Goal: Task Accomplishment & Management: Use online tool/utility

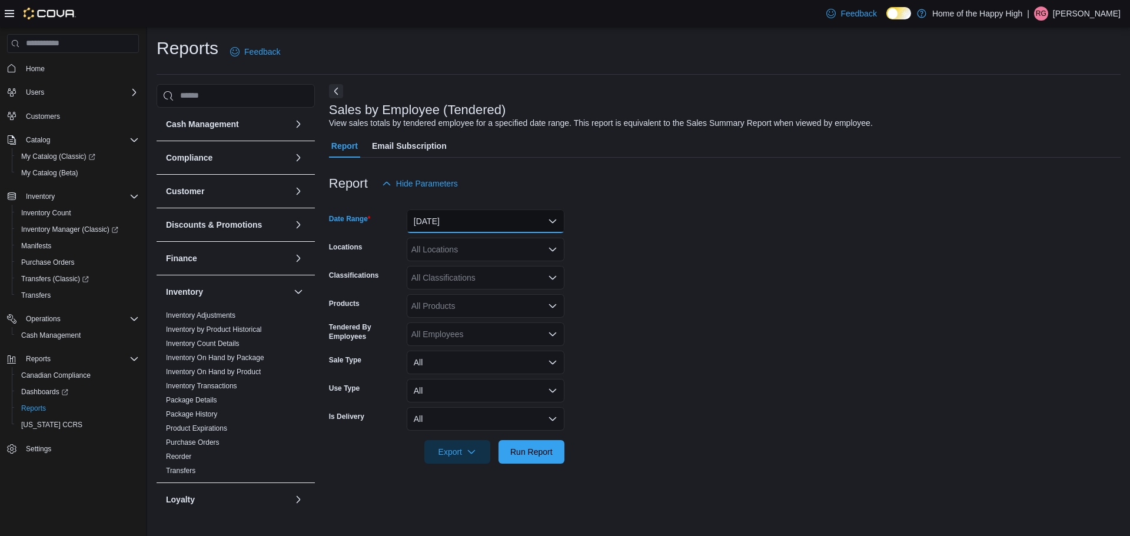
click at [473, 220] on button "[DATE]" at bounding box center [486, 222] width 158 height 24
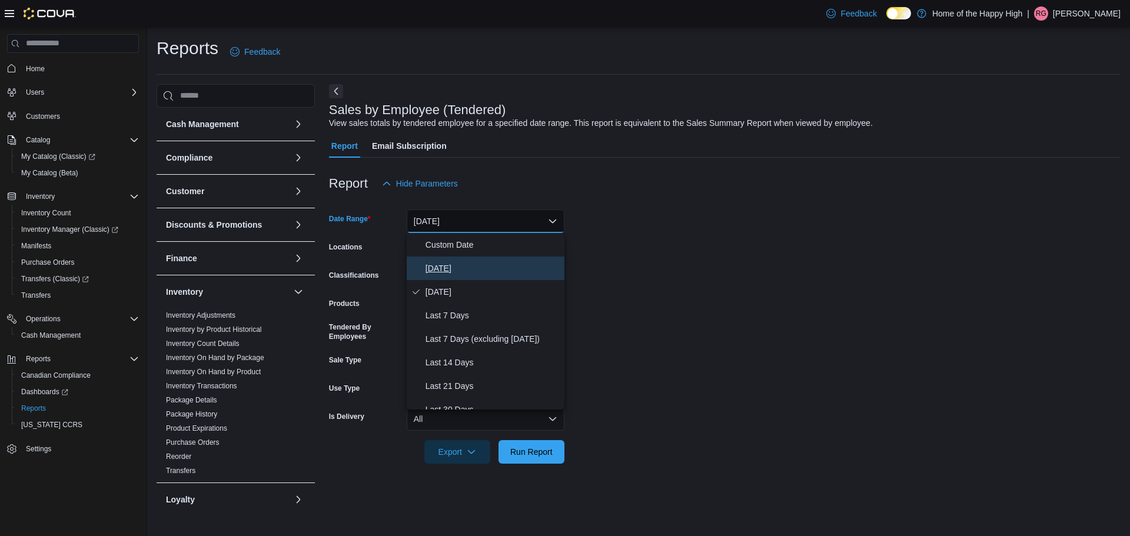
click at [446, 271] on span "[DATE]" at bounding box center [492, 268] width 134 height 14
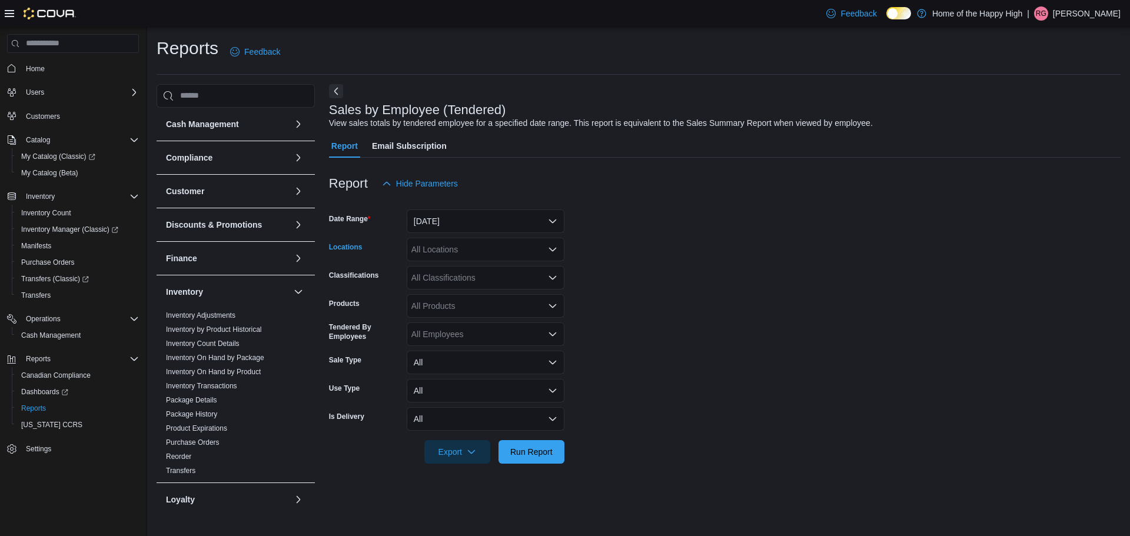
click at [469, 249] on div "All Locations" at bounding box center [486, 250] width 158 height 24
type input "*****"
click at [477, 271] on span "Winnipeg - Sterling - Garden Variety" at bounding box center [510, 270] width 132 height 12
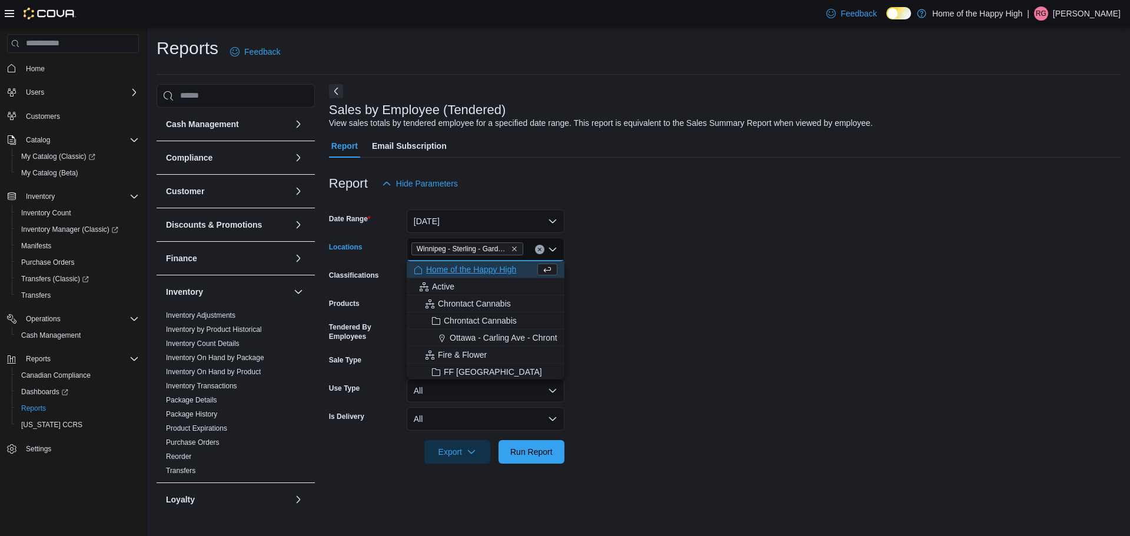
click at [700, 280] on form "Date Range [DATE] Locations [GEOGRAPHIC_DATA] - [GEOGRAPHIC_DATA] - Garden Vari…" at bounding box center [725, 329] width 792 height 268
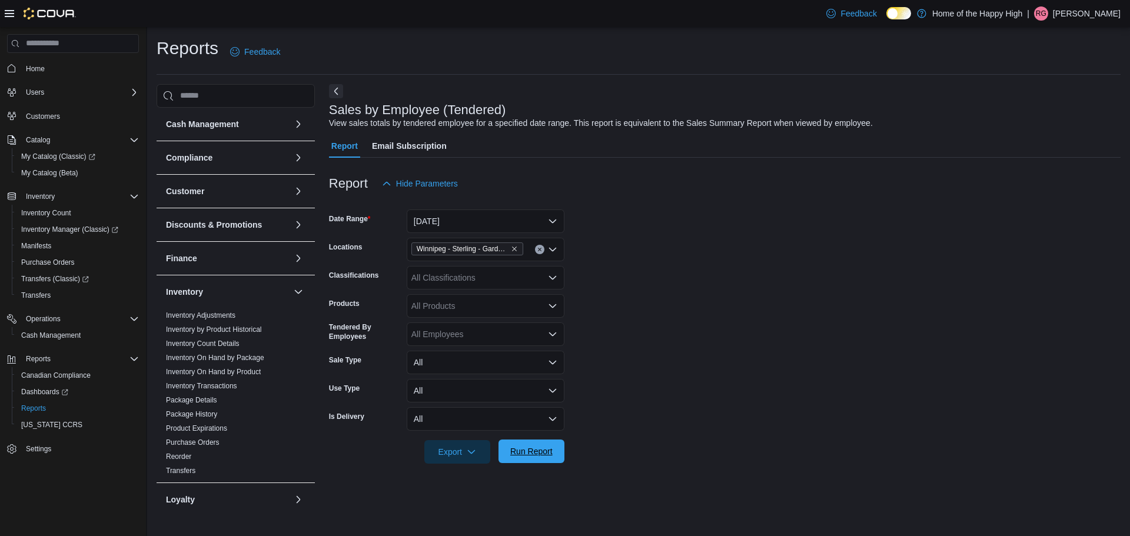
click at [520, 456] on span "Run Report" at bounding box center [531, 452] width 42 height 12
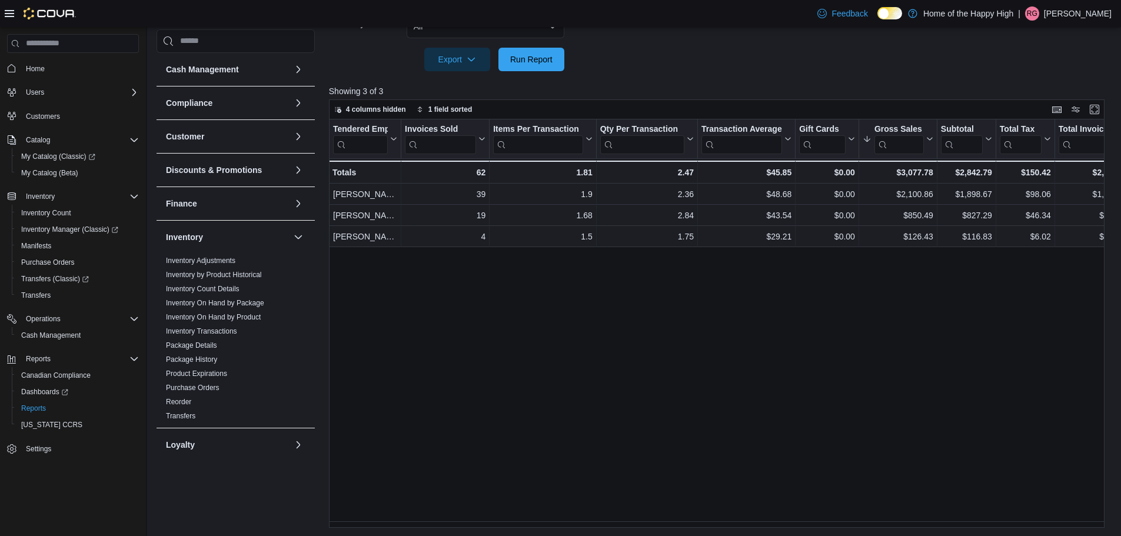
scroll to position [394, 0]
click at [532, 58] on span "Run Report" at bounding box center [531, 58] width 42 height 12
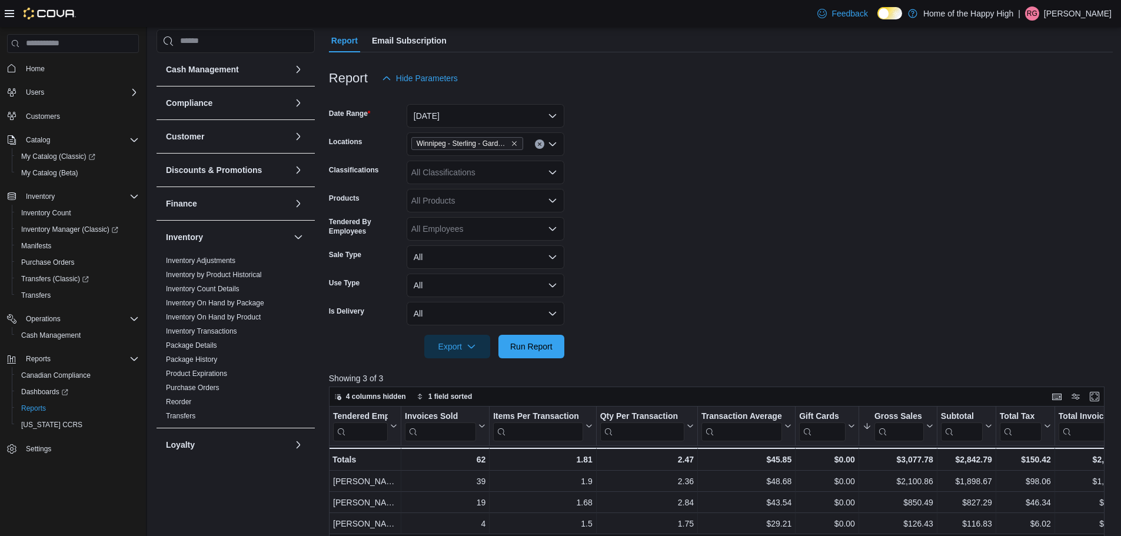
scroll to position [294, 0]
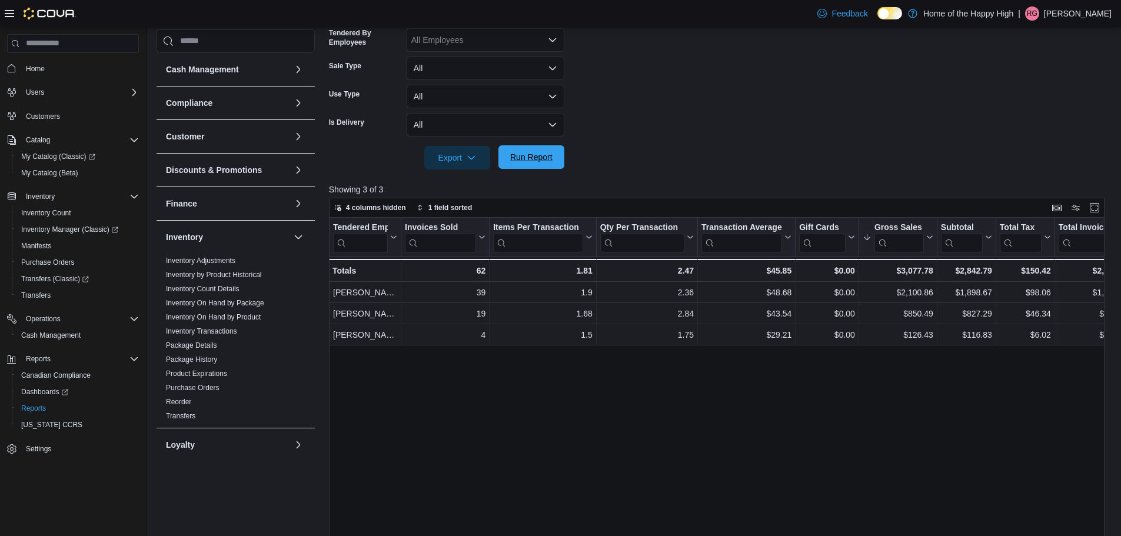
click at [520, 153] on span "Run Report" at bounding box center [531, 157] width 42 height 12
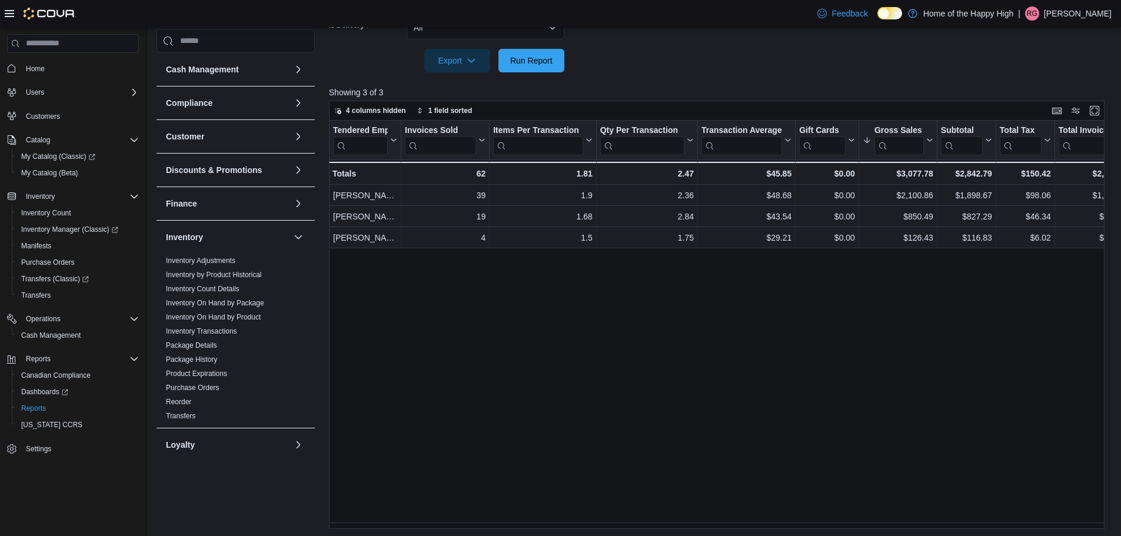
scroll to position [394, 0]
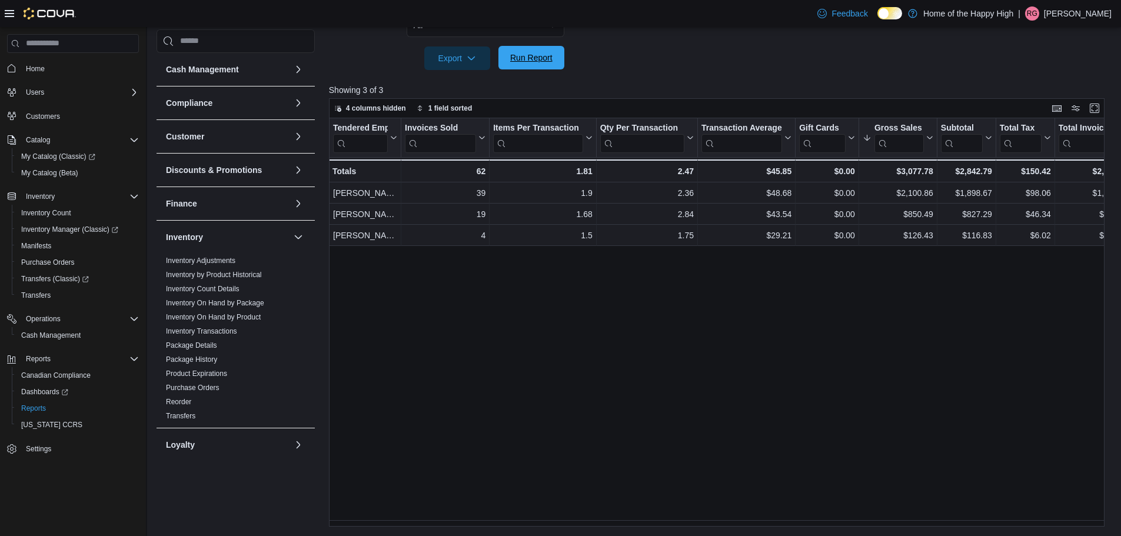
click at [530, 46] on div "Export Run Report" at bounding box center [446, 58] width 235 height 24
click at [552, 58] on span "Run Report" at bounding box center [531, 58] width 42 height 12
click at [515, 54] on span "Run Report" at bounding box center [531, 58] width 42 height 12
